Goal: Task Accomplishment & Management: Use online tool/utility

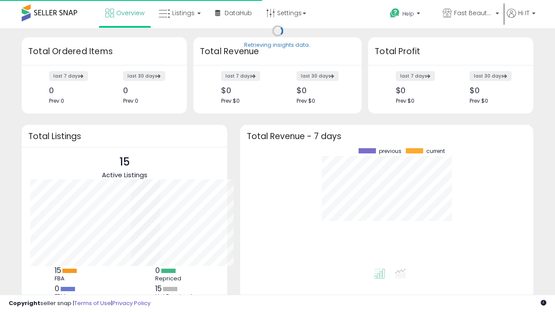
scroll to position [120, 276]
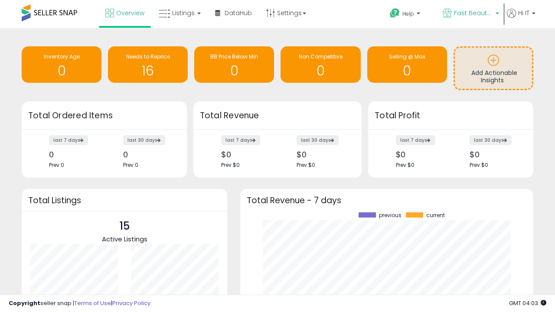
click at [470, 14] on span "Fast Beauty ([GEOGRAPHIC_DATA])" at bounding box center [473, 13] width 39 height 9
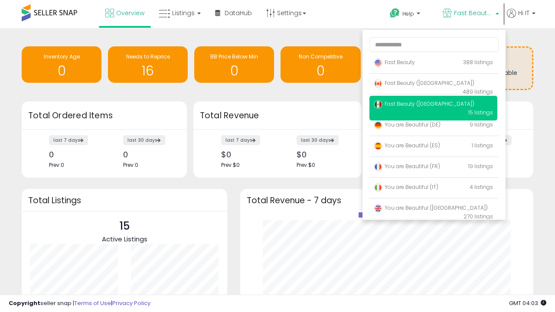
click at [433, 85] on span "Fast Beauty ([GEOGRAPHIC_DATA])" at bounding box center [424, 82] width 101 height 7
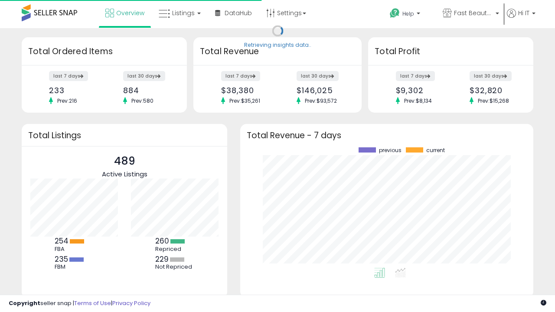
scroll to position [120, 276]
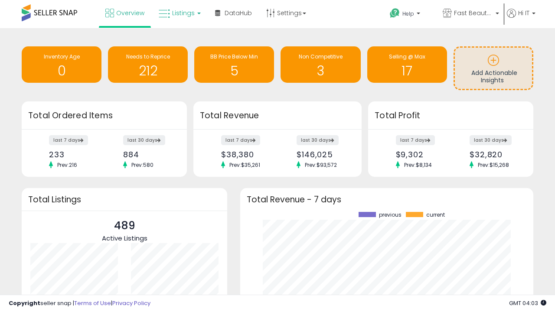
click at [179, 13] on span "Listings" at bounding box center [183, 13] width 23 height 9
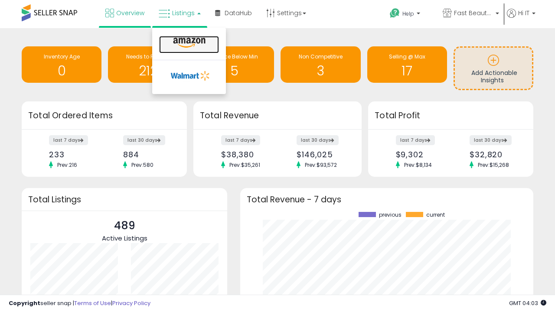
click at [188, 43] on icon at bounding box center [189, 42] width 38 height 11
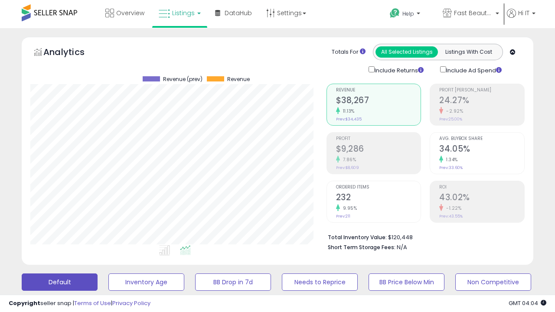
scroll to position [178, 296]
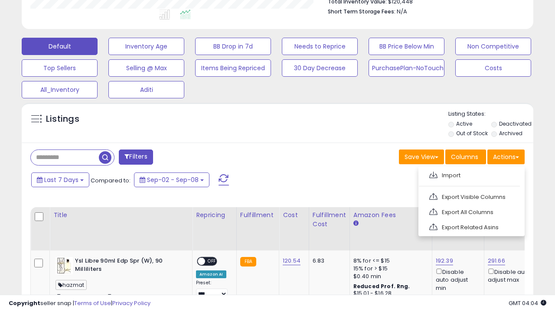
click at [433, 174] on span at bounding box center [433, 175] width 8 height 7
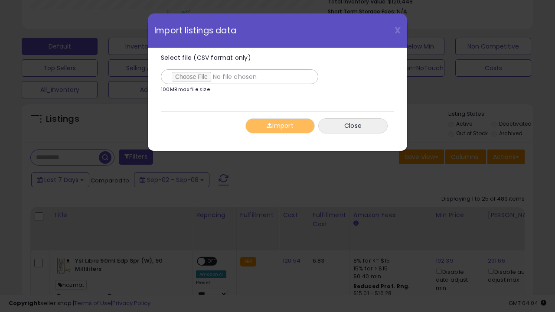
type input "**********"
click at [280, 126] on button "Import" at bounding box center [279, 125] width 69 height 15
